Goal: Use online tool/utility: Utilize a website feature to perform a specific function

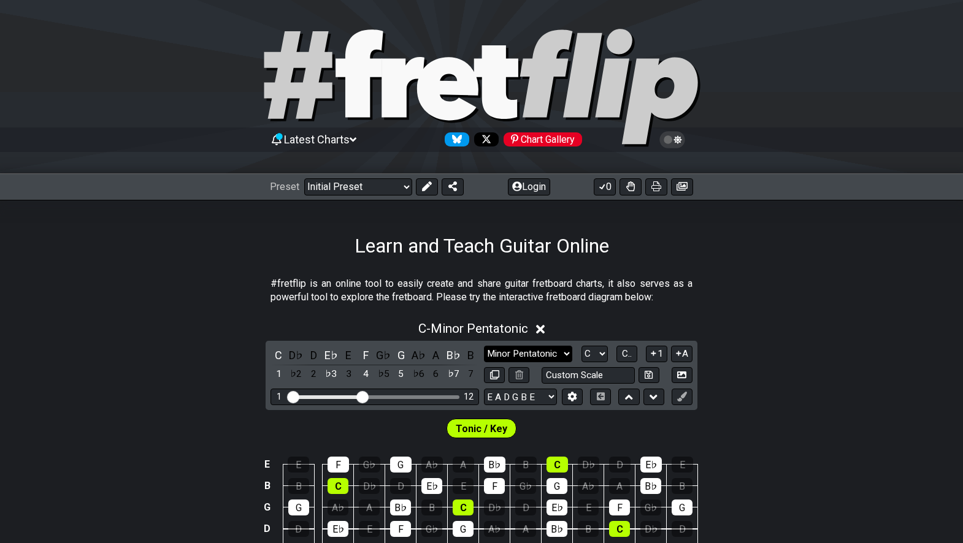
click at [561, 351] on select "Minor Pentatonic Click to edit Minor Pentatonic Major Pentatonic Minor Blues Ma…" at bounding box center [528, 354] width 88 height 17
select select "Minor / Aeolian"
click at [484, 346] on select "Minor Pentatonic Click to edit Minor Pentatonic Major Pentatonic Minor Blues Ma…" at bounding box center [528, 354] width 88 height 17
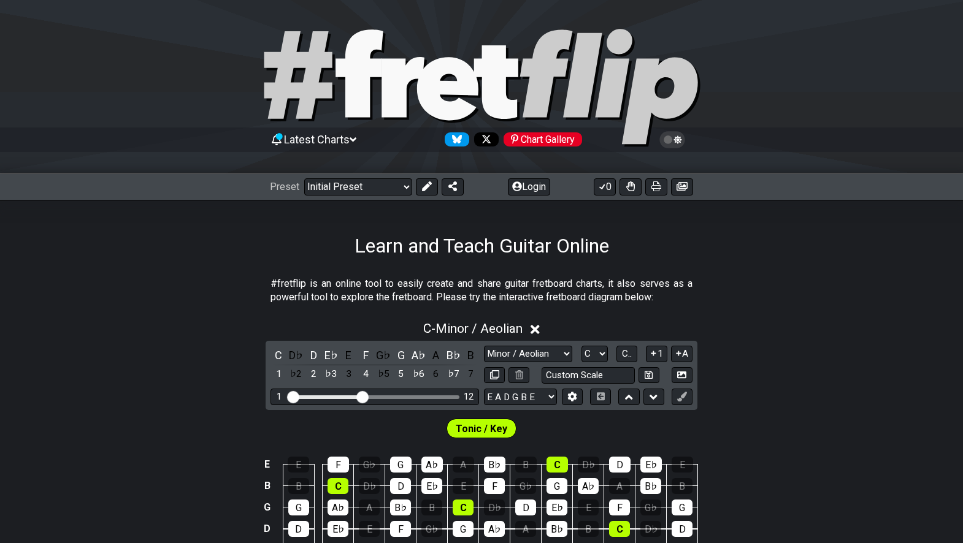
click at [608, 354] on div "Minor Pentatonic Click to edit Minor Pentatonic Major Pentatonic Minor Blues Ma…" at bounding box center [588, 354] width 208 height 17
click at [599, 353] on select "A♭ A A♯ B♭ B C C♯ D♭ D D♯ E♭ E F F♯ G♭ G G♯" at bounding box center [594, 354] width 26 height 17
select select "D"
click at [581, 346] on select "A♭ A A♯ B♭ B C C♯ D♭ D D♯ E♭ E F F♯ G♭ G G♯" at bounding box center [594, 354] width 26 height 17
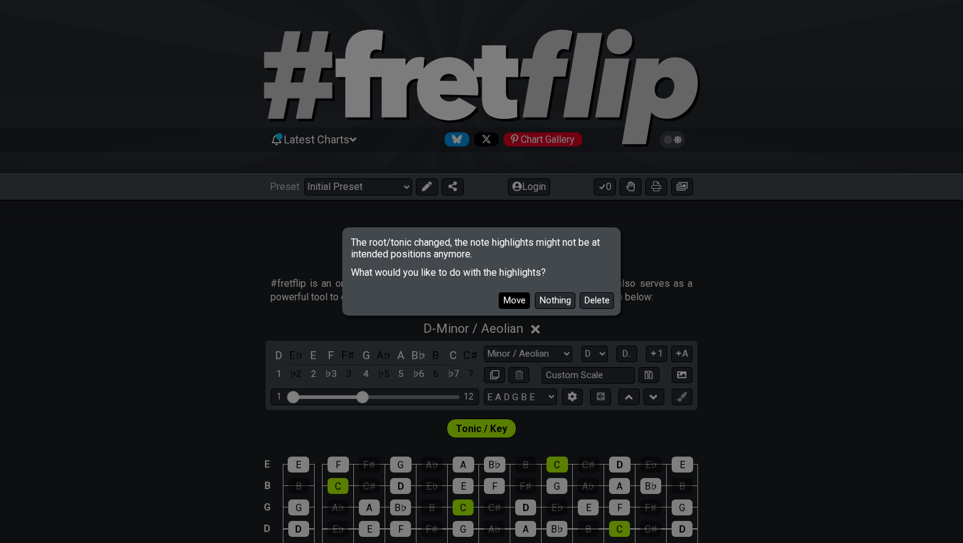
click at [522, 300] on button "Move" at bounding box center [513, 300] width 31 height 17
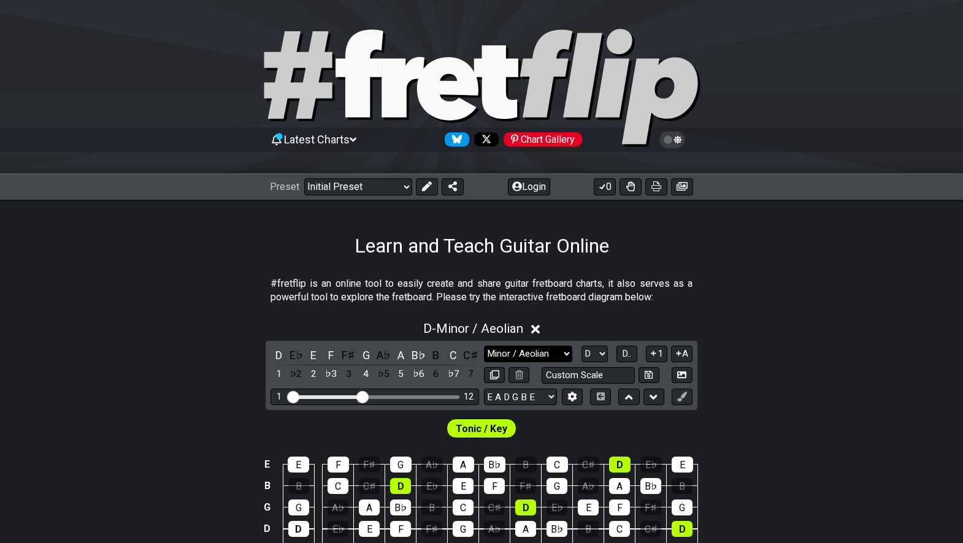
click at [530, 351] on select "Minor Pentatonic Click to edit Minor Pentatonic Major Pentatonic Minor Blues Ma…" at bounding box center [528, 354] width 88 height 17
select select "Major / [PERSON_NAME]"
click at [484, 346] on select "Minor Pentatonic Click to edit Minor Pentatonic Major Pentatonic Minor Blues Ma…" at bounding box center [528, 354] width 88 height 17
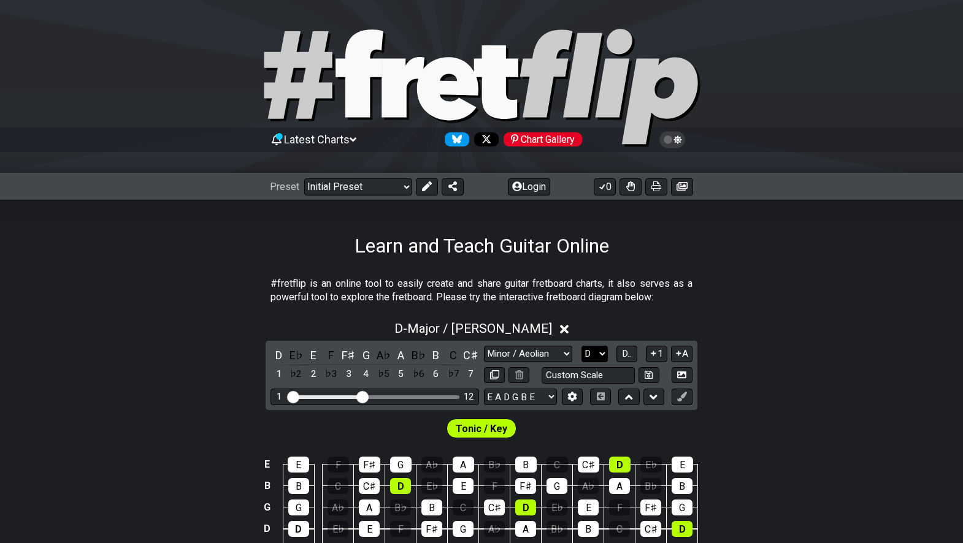
click at [594, 354] on select "A♭ A A♯ B♭ B C C♯ D♭ D D♯ E♭ E F F♯ G♭ G G♯" at bounding box center [594, 354] width 26 height 17
click at [581, 346] on select "A♭ A A♯ B♭ B C C♯ D♭ D D♯ E♭ E F F♯ G♭ G G♯" at bounding box center [594, 354] width 26 height 17
click at [625, 349] on span "D.." at bounding box center [626, 353] width 9 height 11
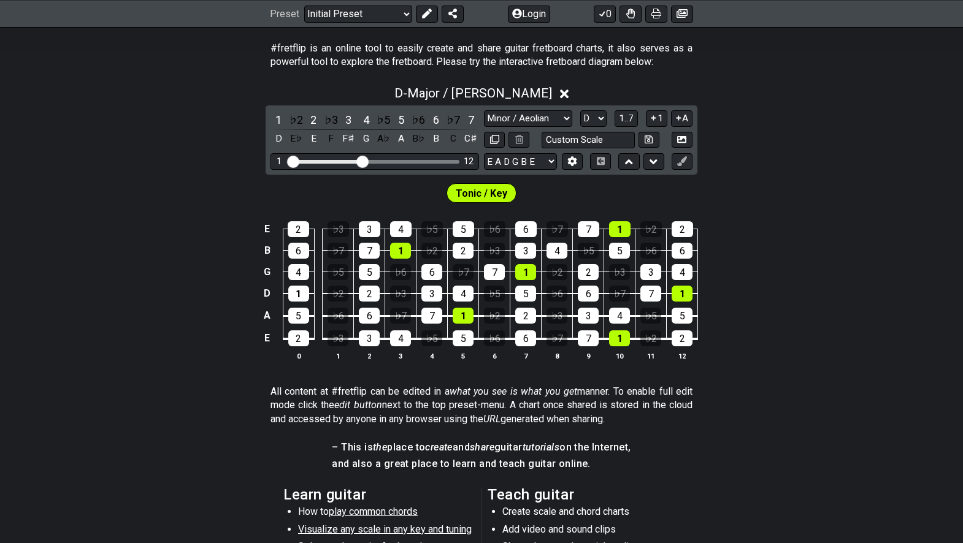
scroll to position [237, 0]
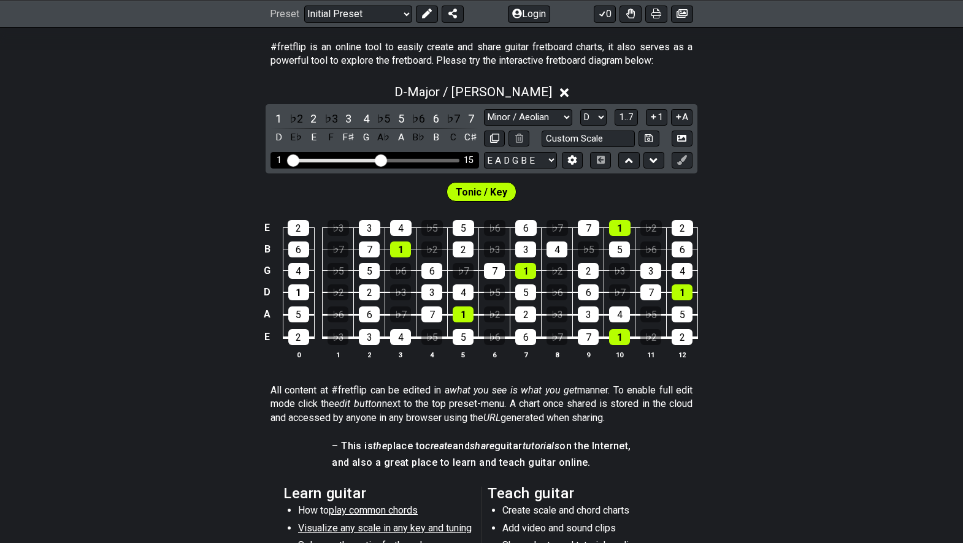
drag, startPoint x: 362, startPoint y: 156, endPoint x: 379, endPoint y: 159, distance: 17.4
click at [379, 159] on input "Visible fret range" at bounding box center [375, 159] width 174 height 0
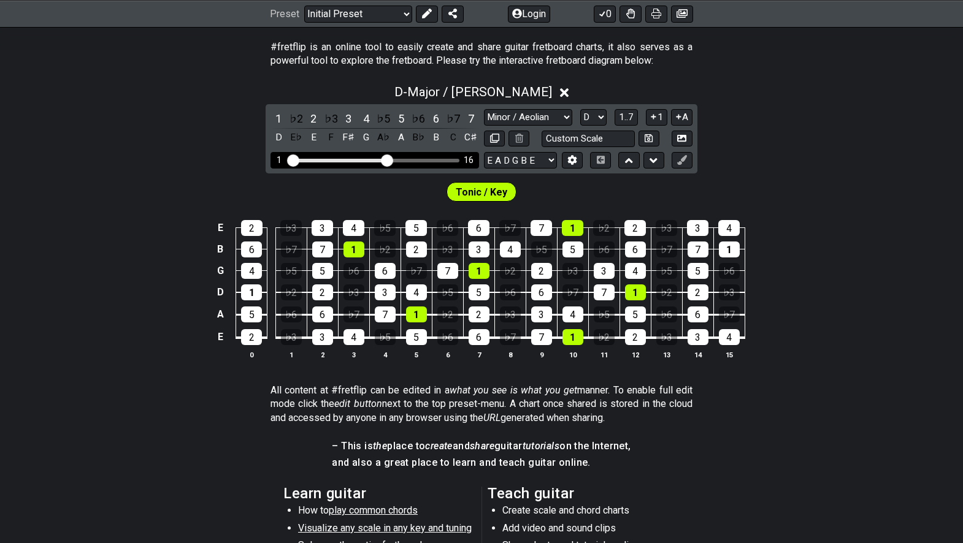
click at [385, 159] on input "Visible fret range" at bounding box center [375, 159] width 174 height 0
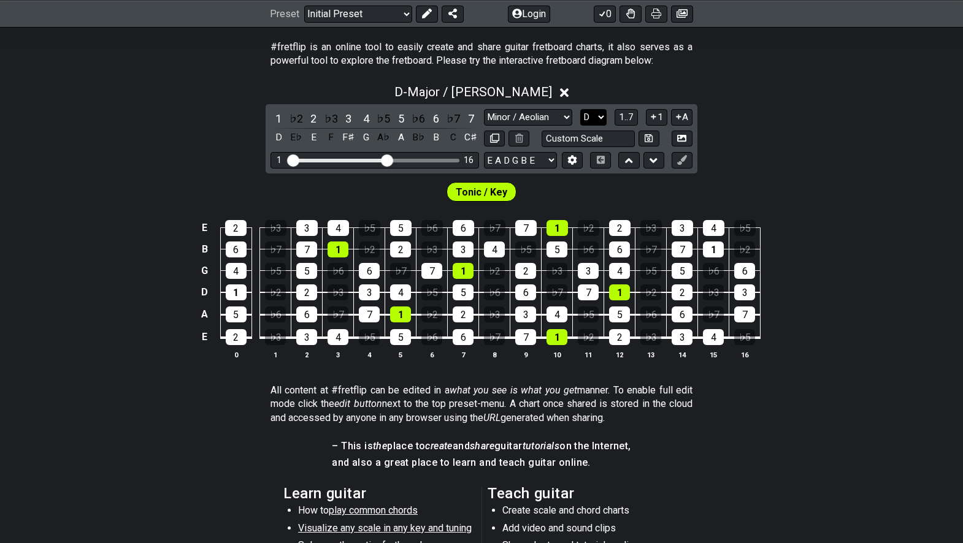
click at [592, 115] on select "A♭ A A♯ B♭ B C C♯ D♭ D D♯ E♭ E F F♯ G♭ G G♯" at bounding box center [593, 117] width 26 height 17
click at [580, 109] on select "A♭ A A♯ B♭ B C C♯ D♭ D D♯ E♭ E F F♯ G♭ G G♯" at bounding box center [593, 117] width 26 height 17
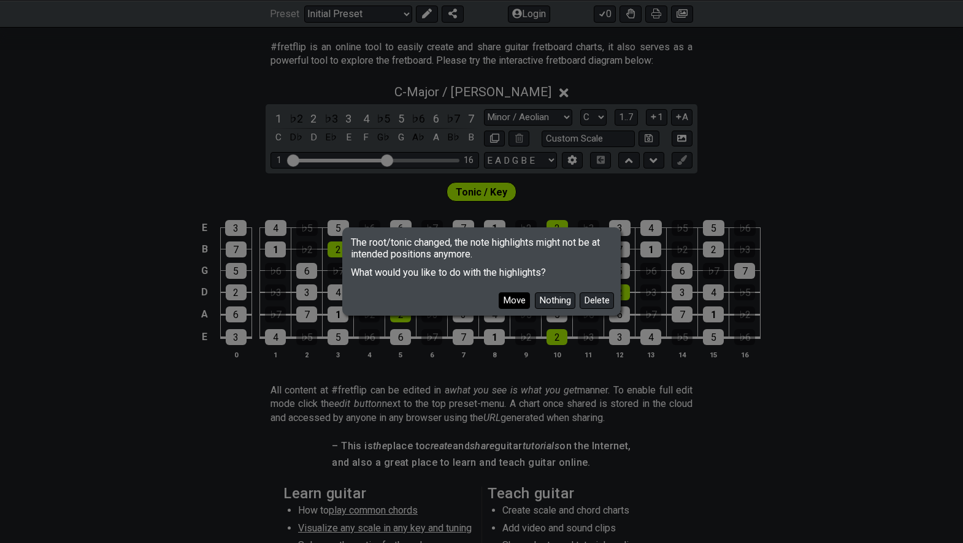
click at [517, 302] on button "Move" at bounding box center [513, 300] width 31 height 17
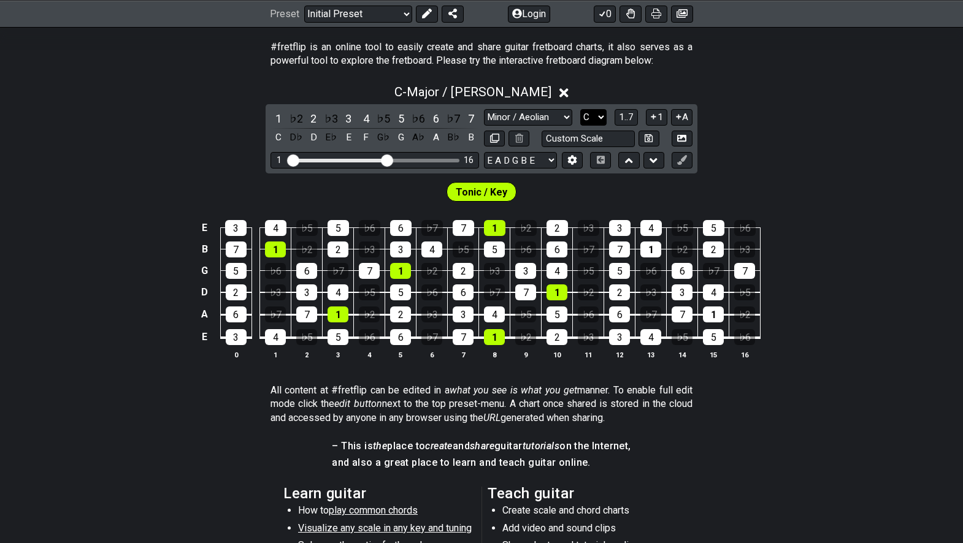
click at [593, 121] on select "A♭ A A♯ B♭ B C C♯ D♭ D D♯ E♭ E F F♯ G♭ G G♯" at bounding box center [593, 117] width 26 height 17
select select "D"
click at [580, 109] on select "A♭ A A♯ B♭ B C C♯ D♭ D D♯ E♭ E F F♯ G♭ G G♯" at bounding box center [593, 117] width 26 height 17
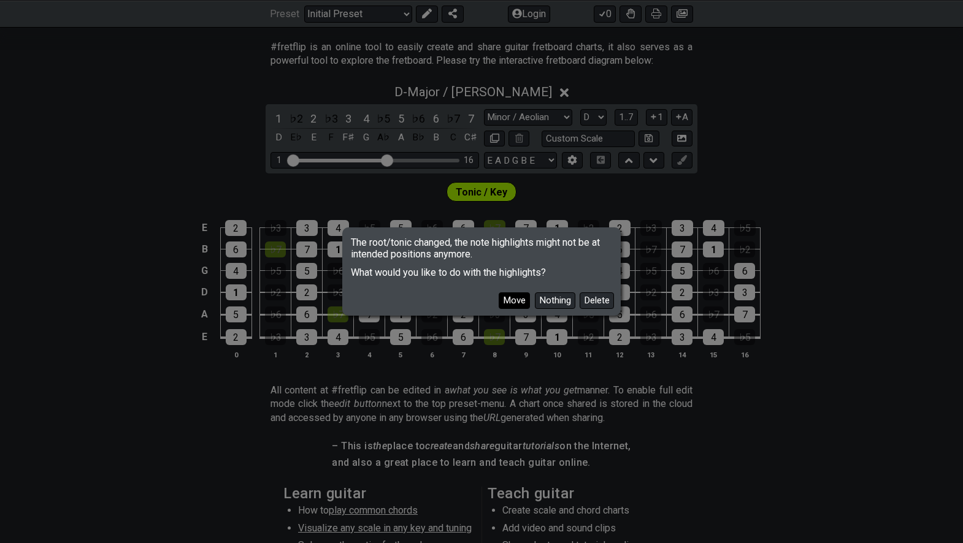
click at [511, 302] on button "Move" at bounding box center [513, 300] width 31 height 17
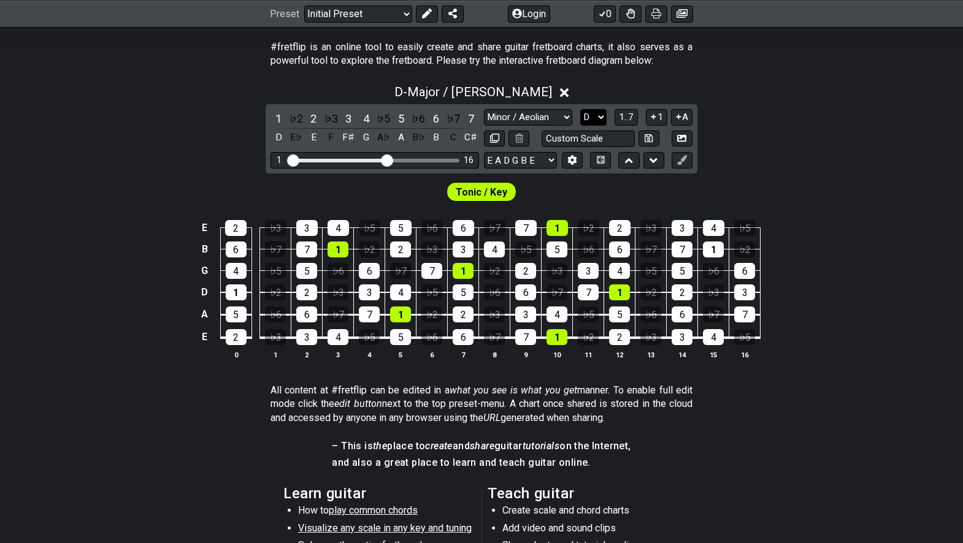
click at [582, 123] on select "A♭ A A♯ B♭ B C C♯ D♭ D D♯ E♭ E F F♯ G♭ G G♯" at bounding box center [593, 117] width 26 height 17
click at [588, 114] on select "A♭ A A♯ B♭ B C C♯ D♭ D D♯ E♭ E F F♯ G♭ G G♯" at bounding box center [593, 117] width 26 height 17
click at [626, 115] on span "1..7" at bounding box center [626, 117] width 15 height 11
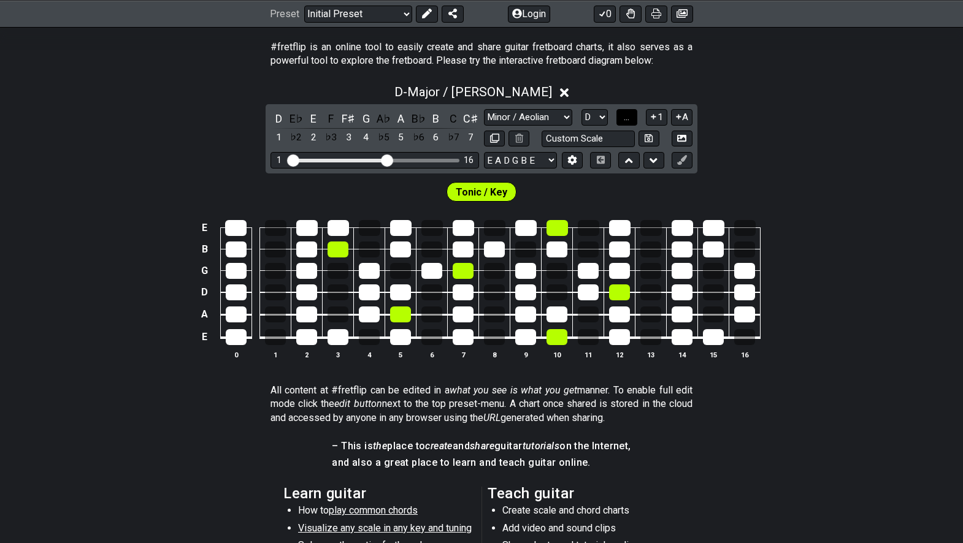
click at [621, 120] on button "..." at bounding box center [626, 117] width 21 height 17
